Goal: Task Accomplishment & Management: Use online tool/utility

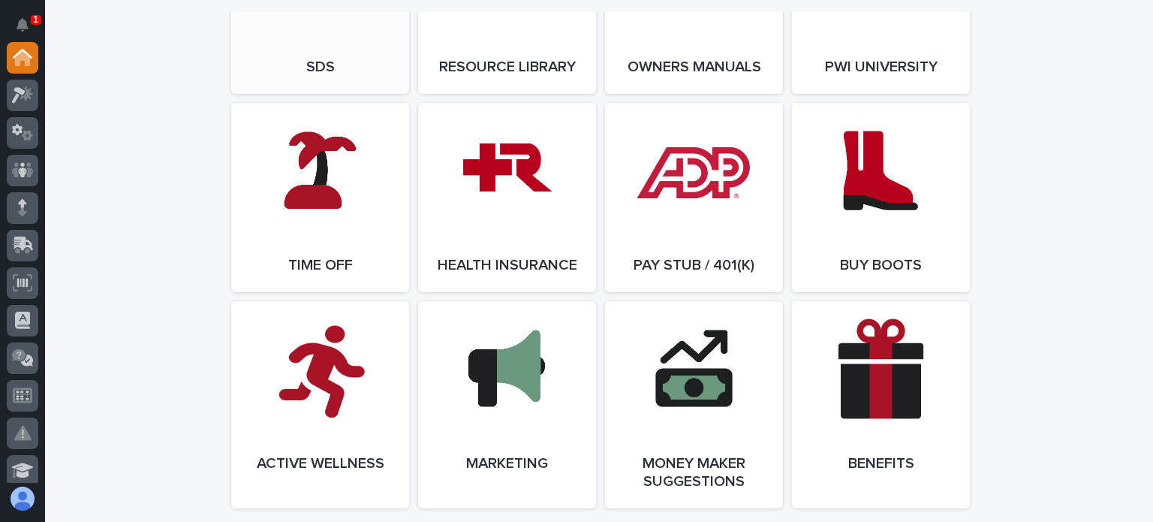
scroll to position [2702, 0]
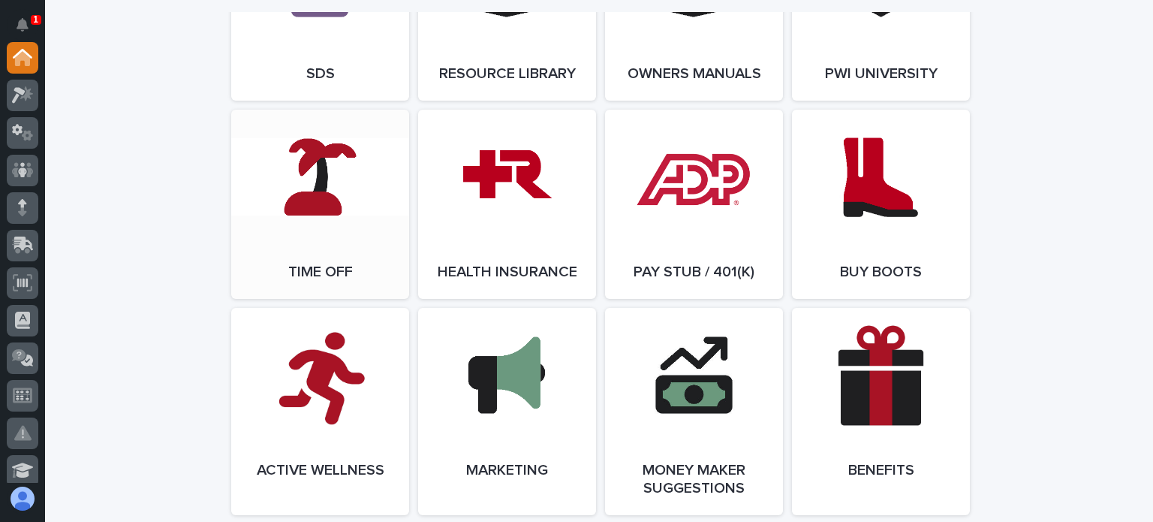
click at [355, 284] on link "Open Link" at bounding box center [320, 204] width 178 height 189
click at [671, 209] on span "Open Link" at bounding box center [693, 204] width 49 height 11
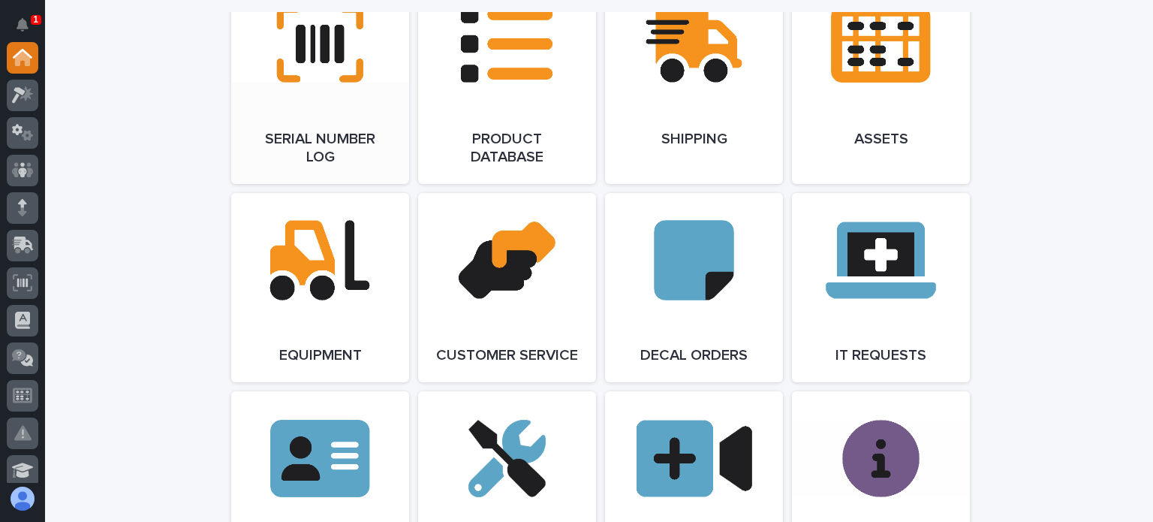
scroll to position [1951, 0]
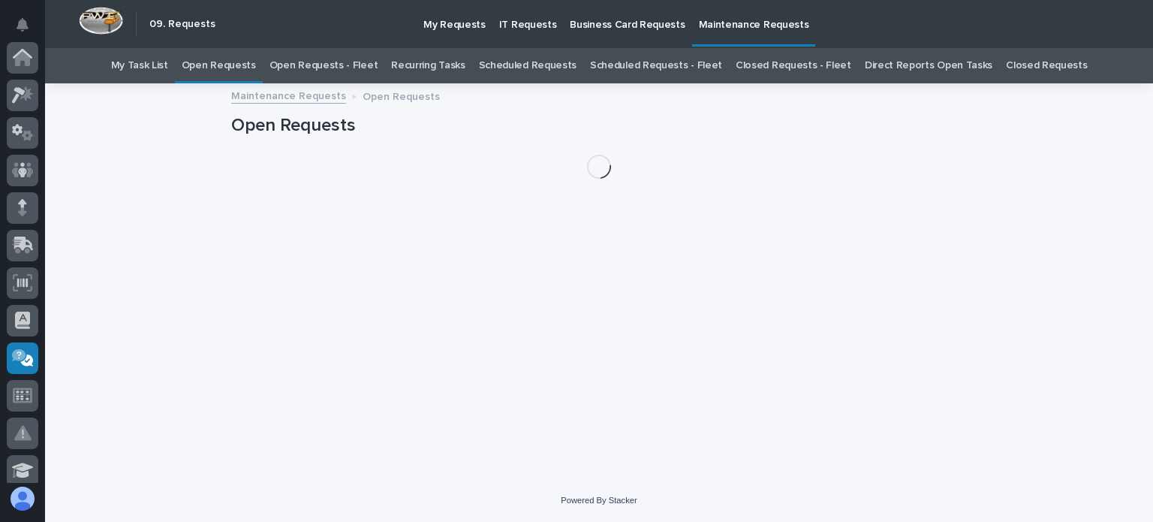
scroll to position [300, 0]
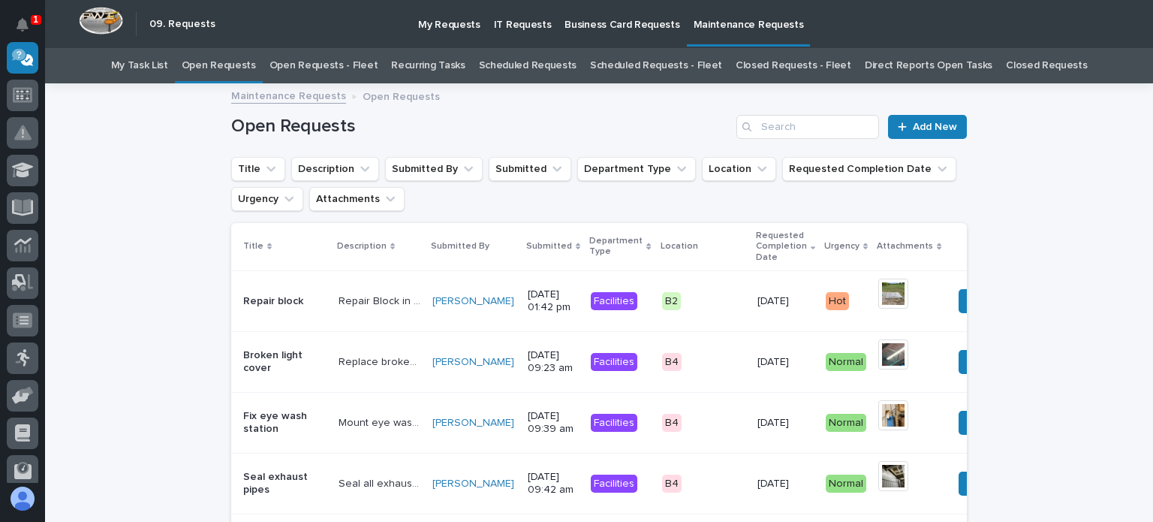
click at [346, 65] on link "Open Requests - Fleet" at bounding box center [323, 65] width 109 height 35
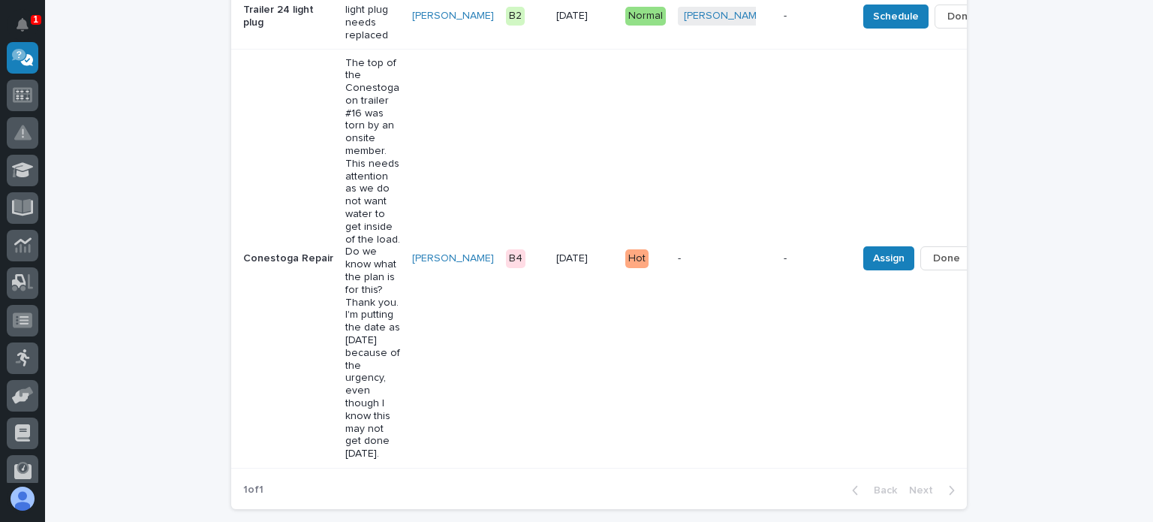
scroll to position [1051, 0]
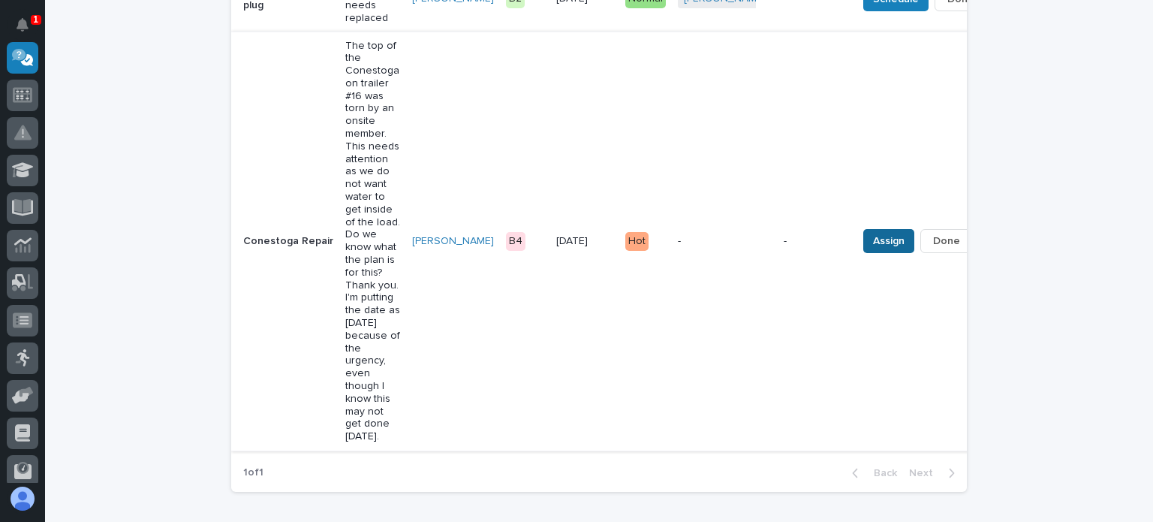
click at [873, 236] on span "Assign" at bounding box center [889, 241] width 32 height 18
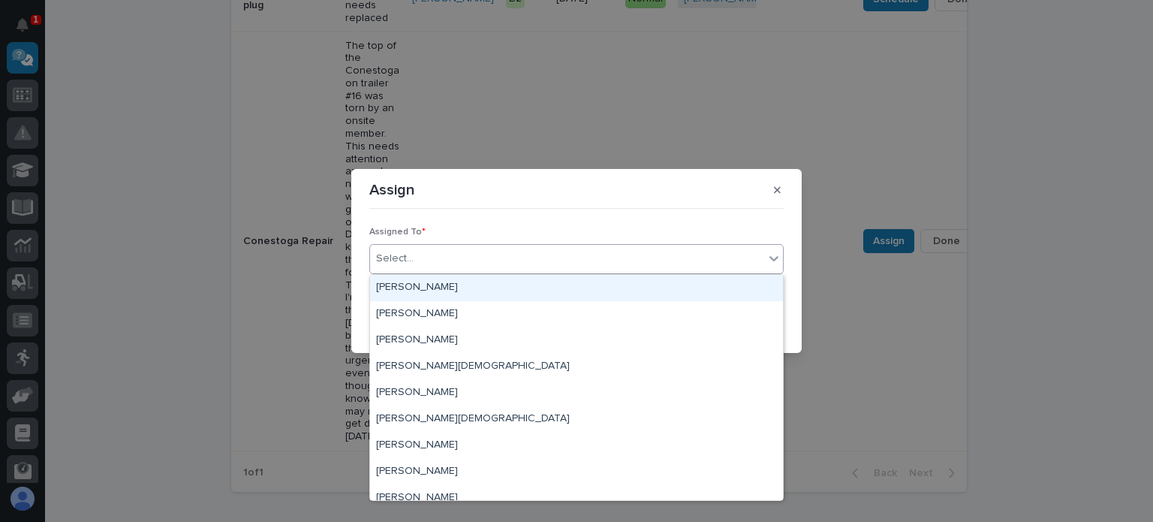
click at [415, 257] on input "text" at bounding box center [416, 258] width 2 height 13
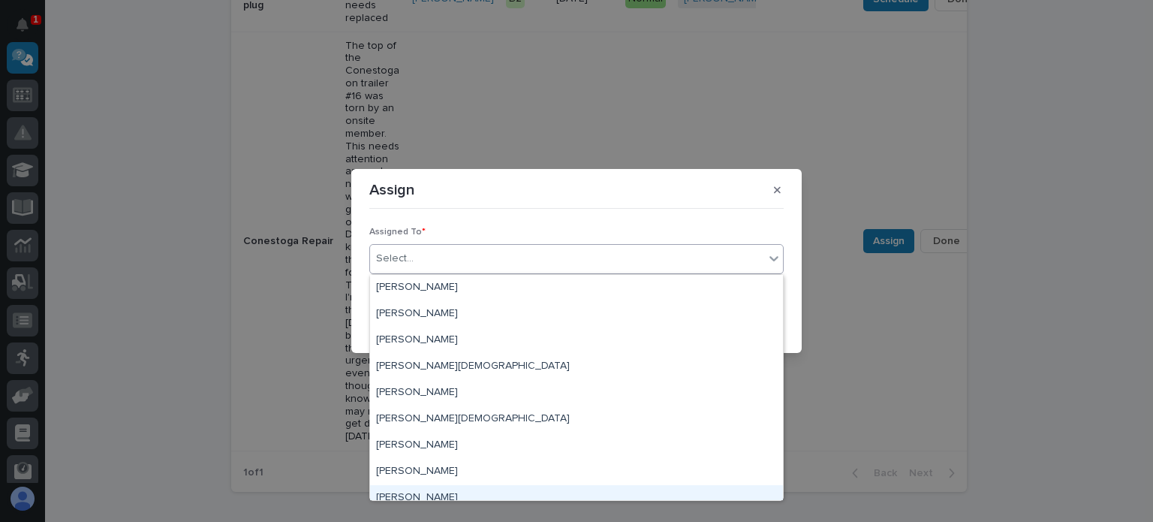
click at [417, 496] on div "[PERSON_NAME]" at bounding box center [576, 498] width 413 height 26
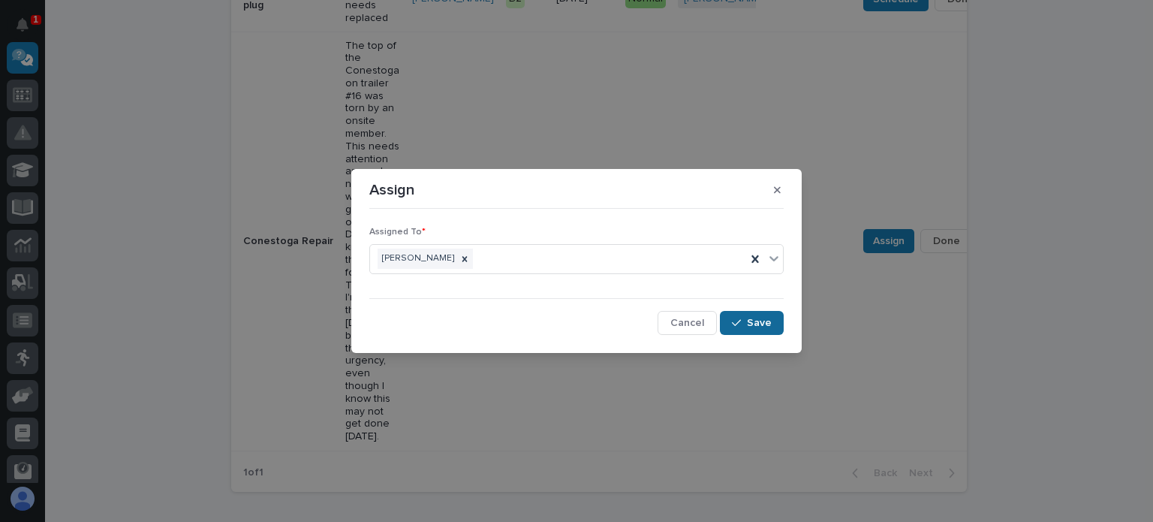
click at [757, 317] on span "Save" at bounding box center [759, 323] width 25 height 14
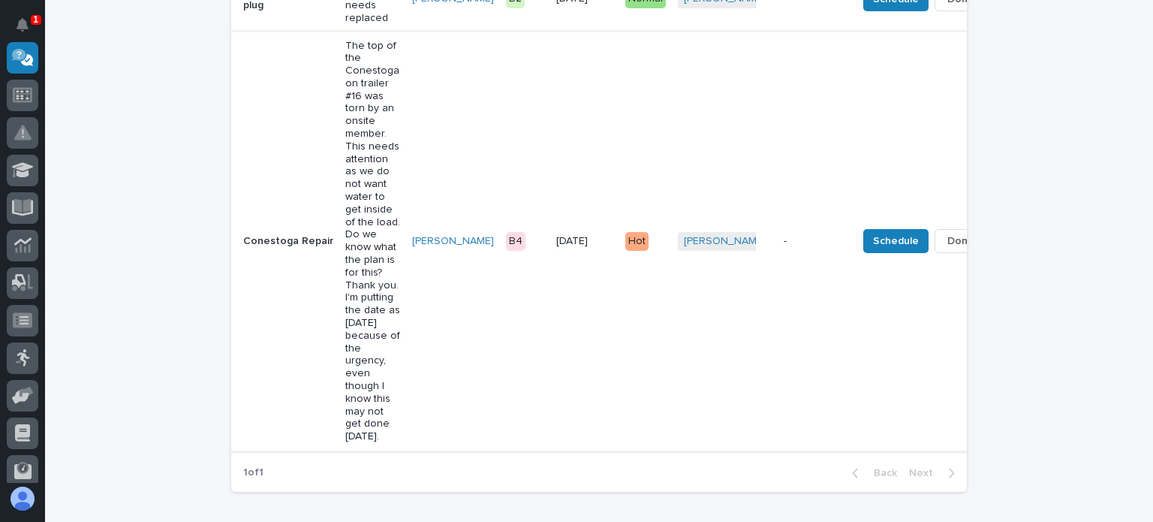
click at [947, 238] on span "Done" at bounding box center [960, 241] width 27 height 18
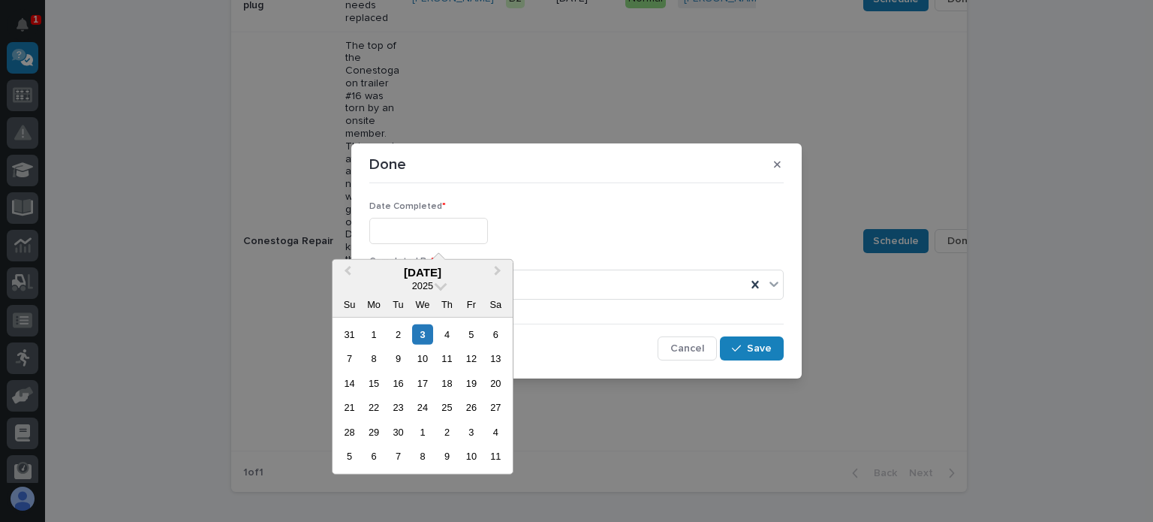
click at [393, 233] on input "text" at bounding box center [428, 231] width 119 height 26
click at [351, 266] on button "Previous Month" at bounding box center [346, 273] width 24 height 24
click at [471, 455] on div "5" at bounding box center [471, 456] width 20 height 20
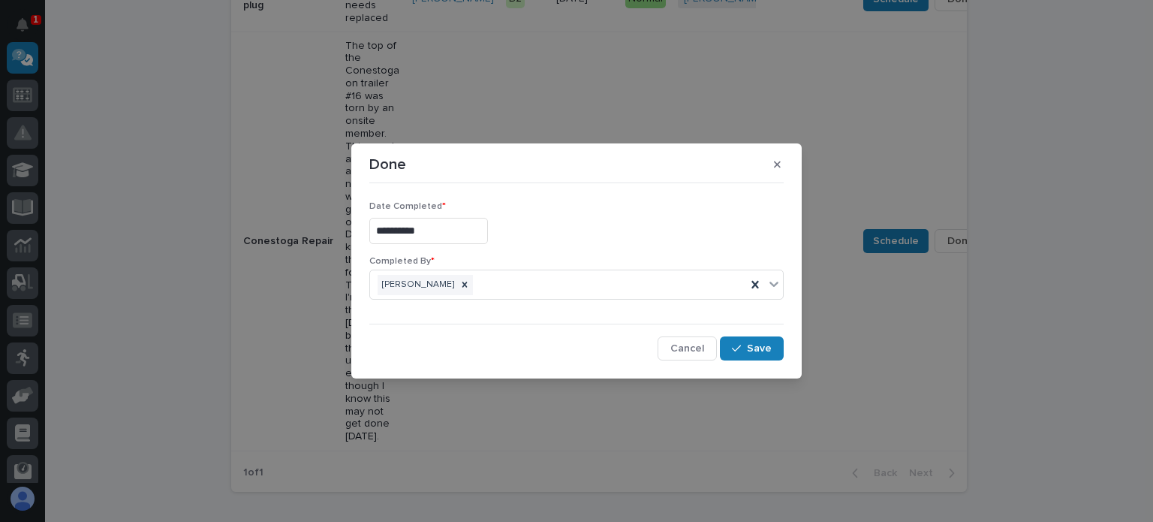
click at [432, 231] on input "**********" at bounding box center [428, 231] width 119 height 26
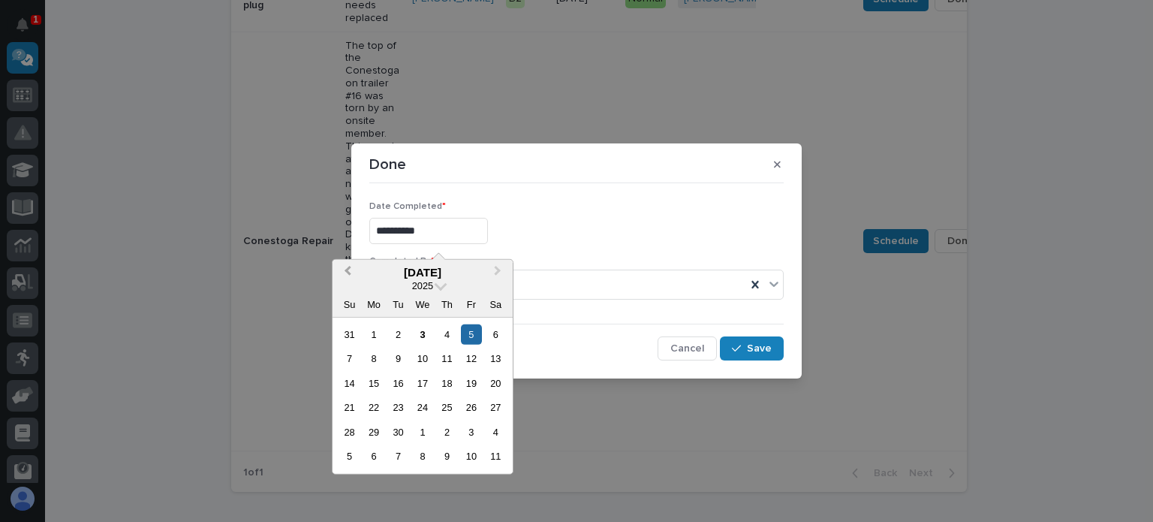
click at [347, 269] on span "Previous Month" at bounding box center [347, 273] width 0 height 20
click at [399, 355] on div "5" at bounding box center [398, 358] width 20 height 20
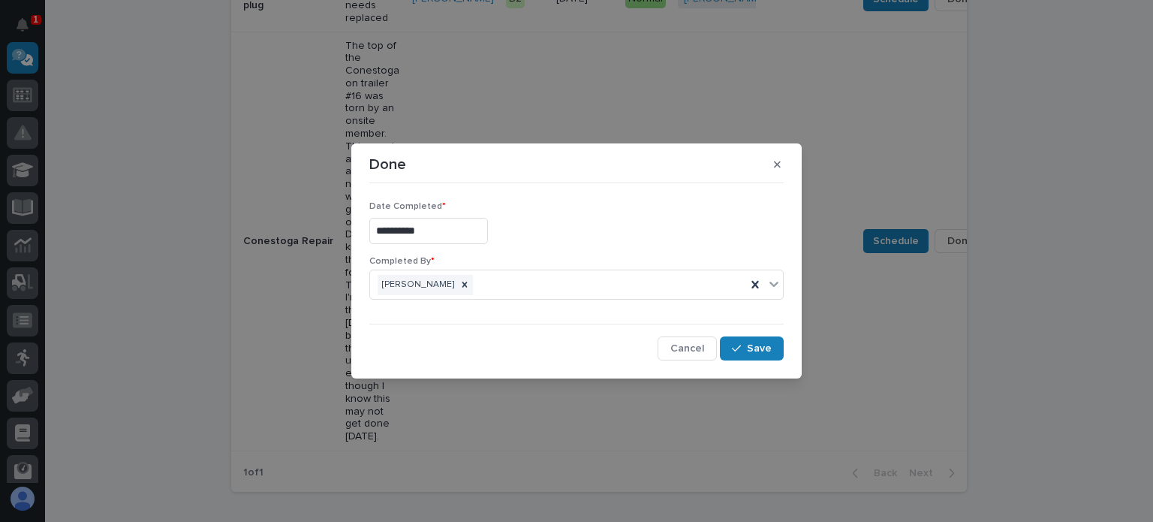
type input "**********"
click at [757, 346] on span "Save" at bounding box center [759, 348] width 25 height 14
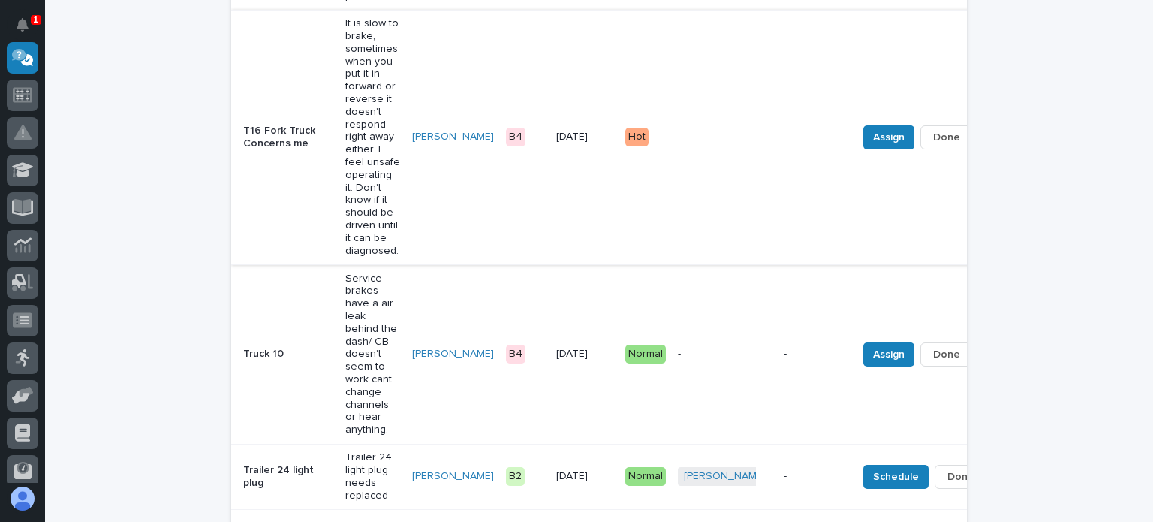
scroll to position [666, 0]
